Goal: Task Accomplishment & Management: Manage account settings

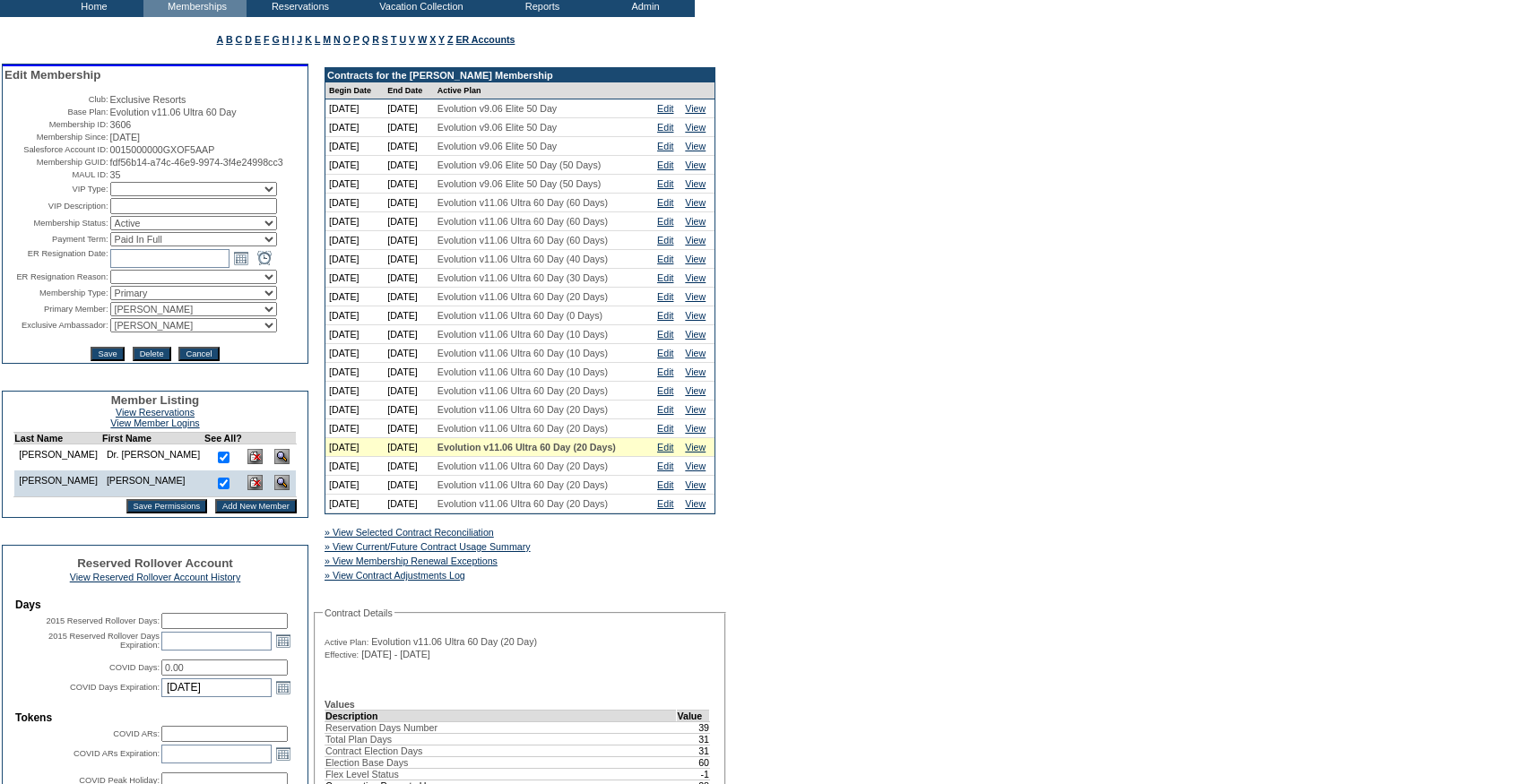
scroll to position [123, 0]
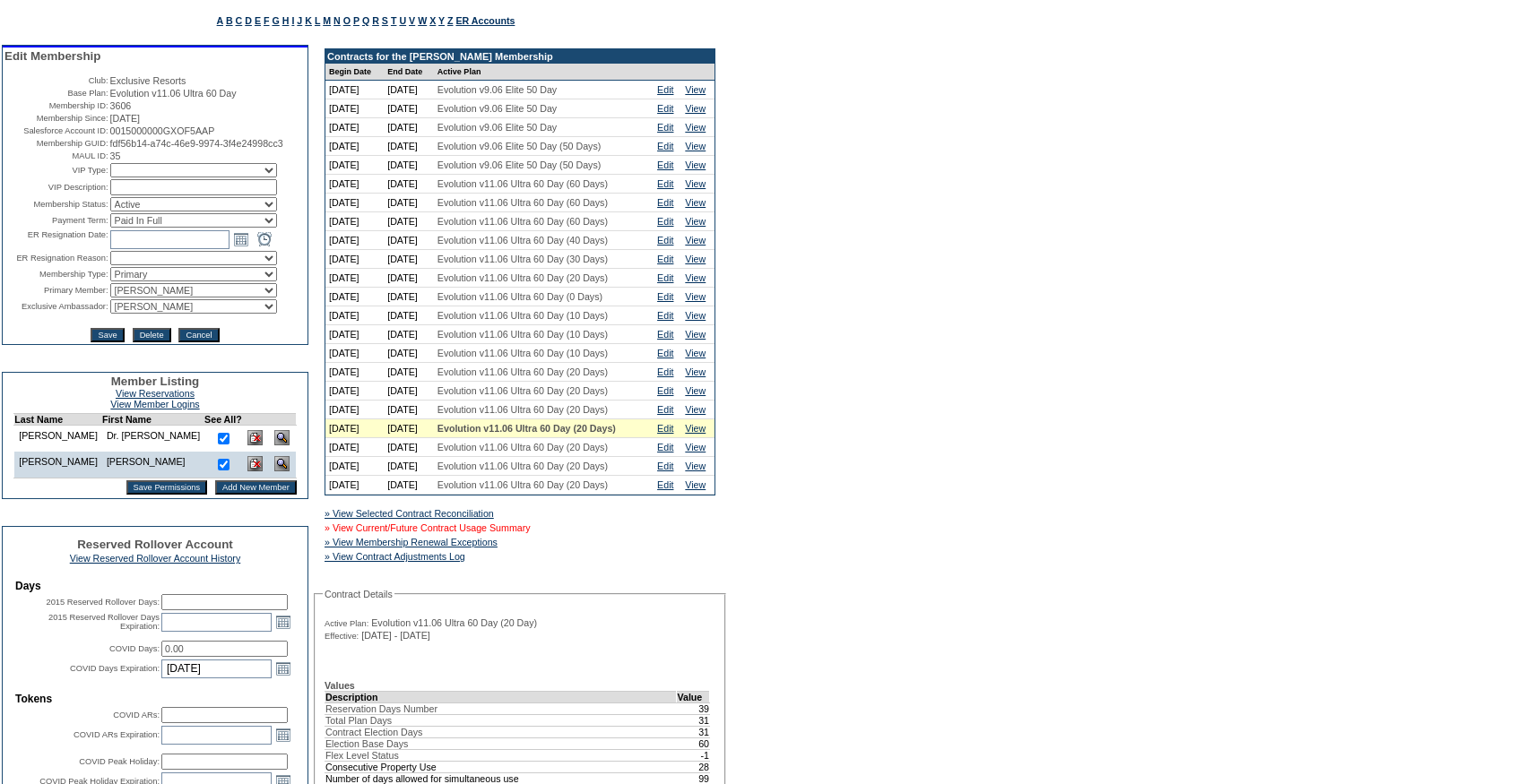
click at [521, 533] on link "» View Current/Future Contract Usage Summary" at bounding box center [428, 528] width 206 height 11
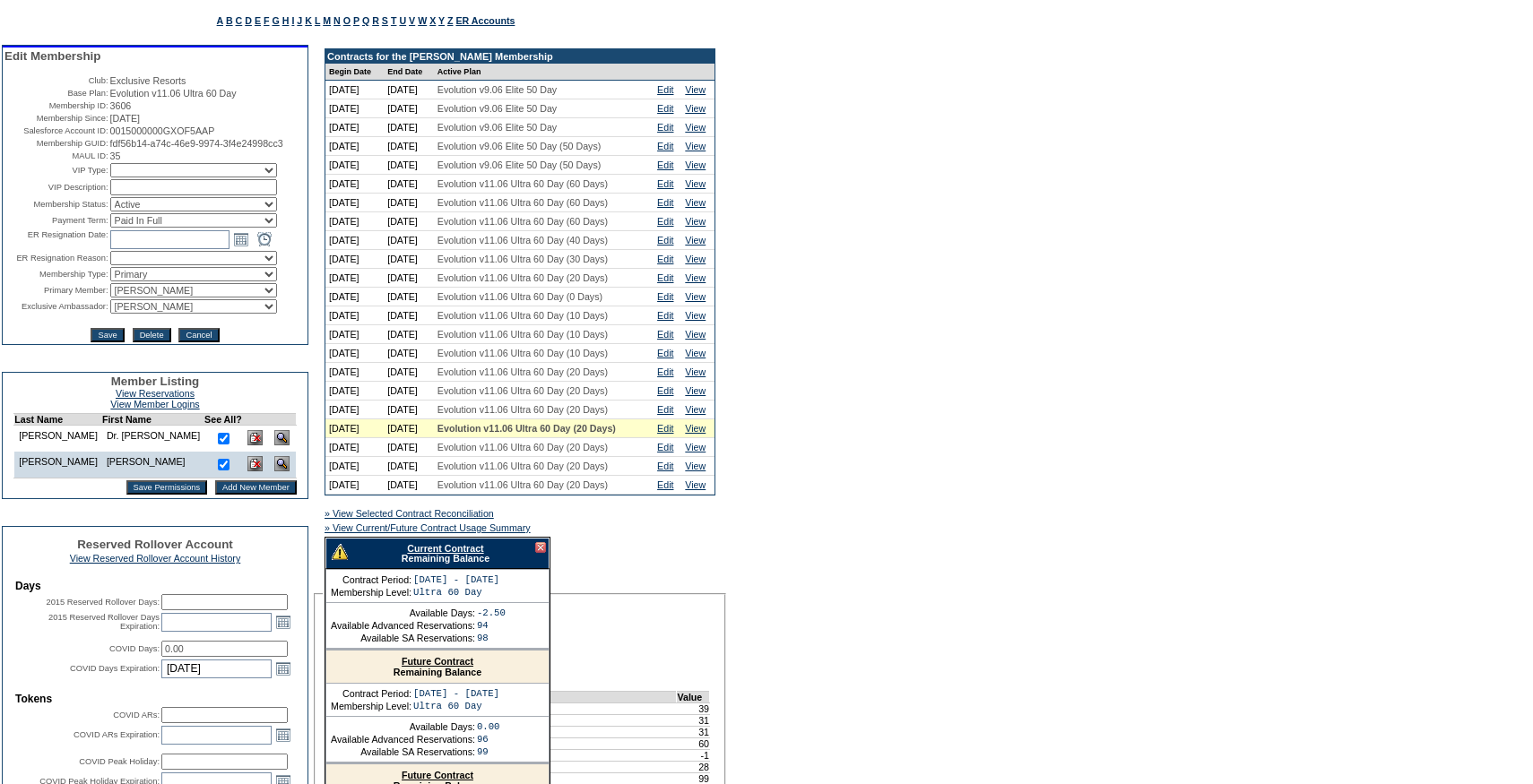
click at [451, 554] on link "Current Contract" at bounding box center [445, 549] width 76 height 11
click at [667, 434] on link "Edit" at bounding box center [665, 429] width 16 height 11
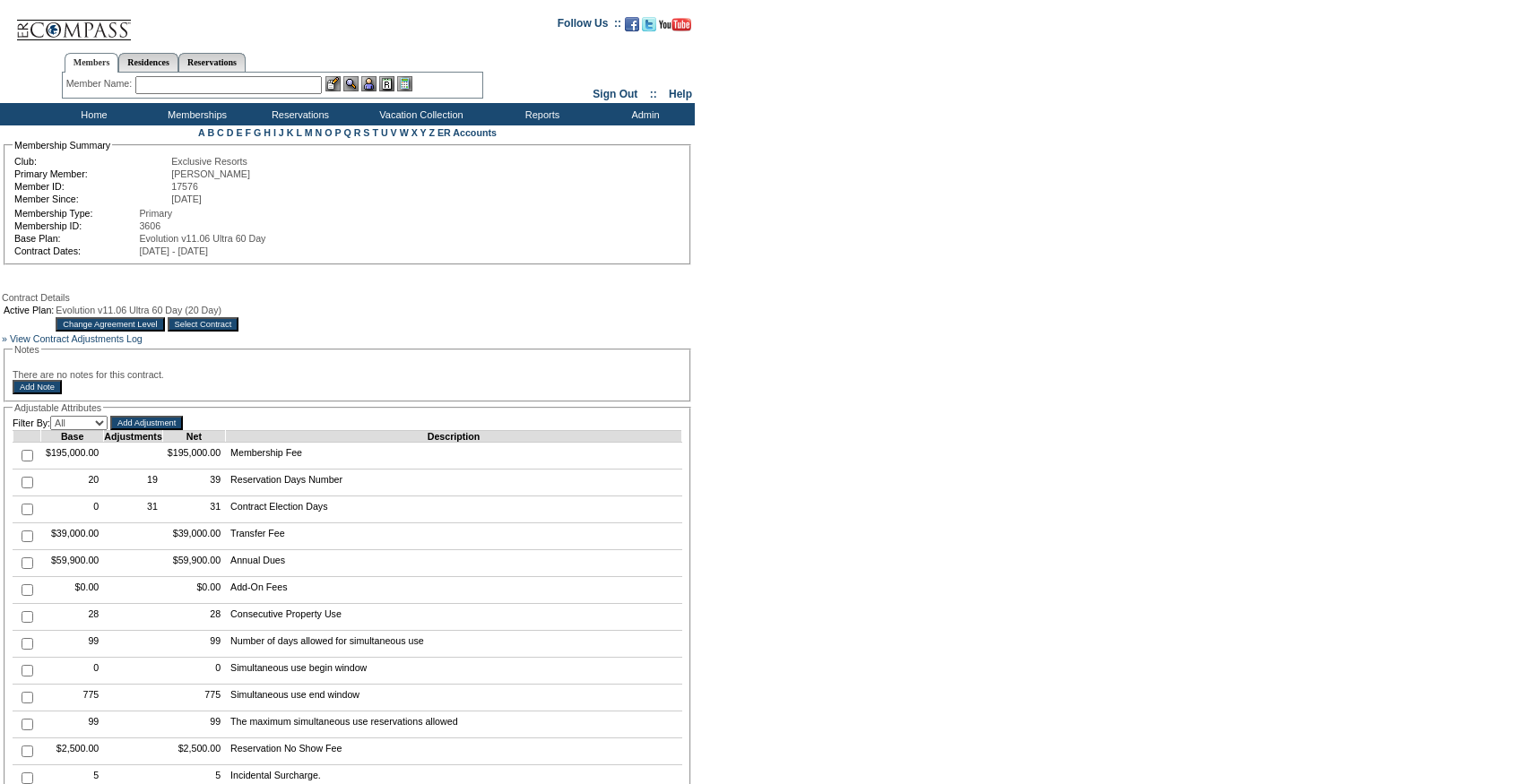
click at [31, 488] on input "checkbox" at bounding box center [27, 483] width 12 height 12
checkbox input "true"
click at [165, 430] on input "Add Adjustment" at bounding box center [146, 423] width 72 height 14
